Goal: Entertainment & Leisure: Consume media (video, audio)

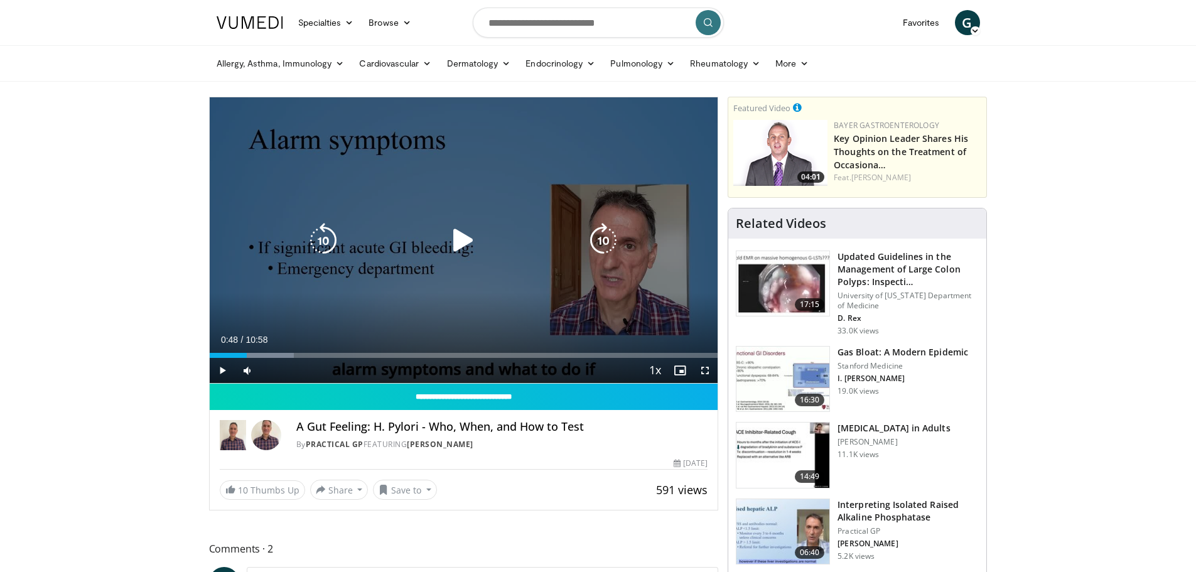
click at [451, 232] on icon "Video Player" at bounding box center [463, 240] width 35 height 35
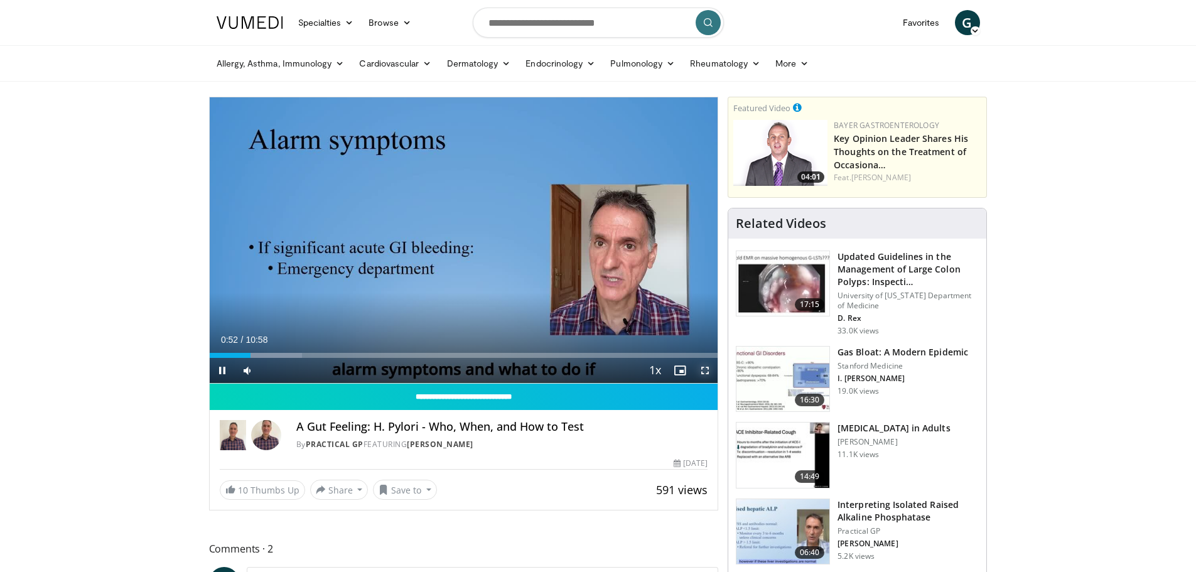
click at [704, 372] on span "Video Player" at bounding box center [705, 370] width 25 height 25
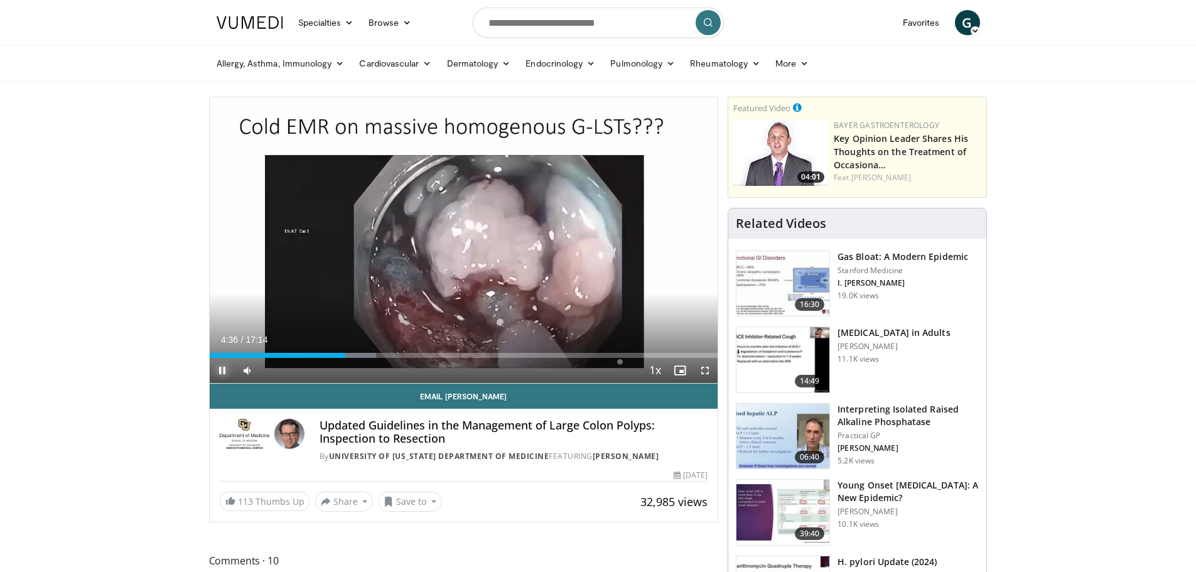
click at [221, 372] on span "Video Player" at bounding box center [222, 370] width 25 height 25
